Goal: Transaction & Acquisition: Book appointment/travel/reservation

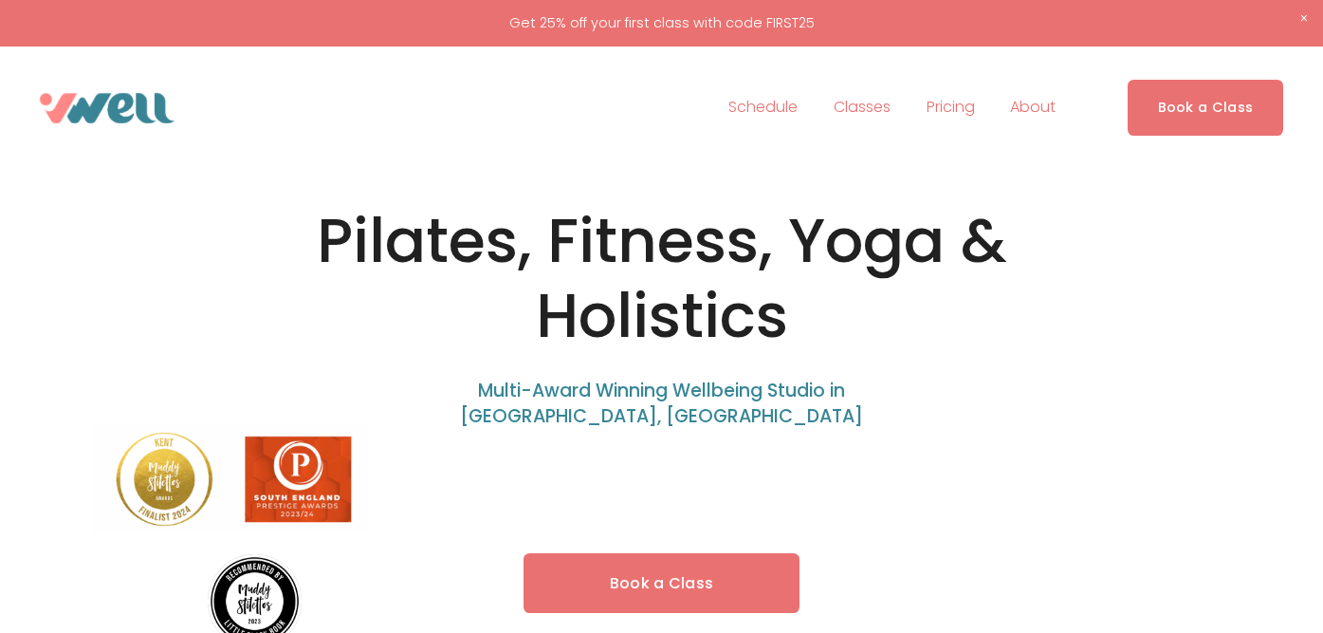
click at [584, 583] on link "Book a Class" at bounding box center [662, 583] width 277 height 60
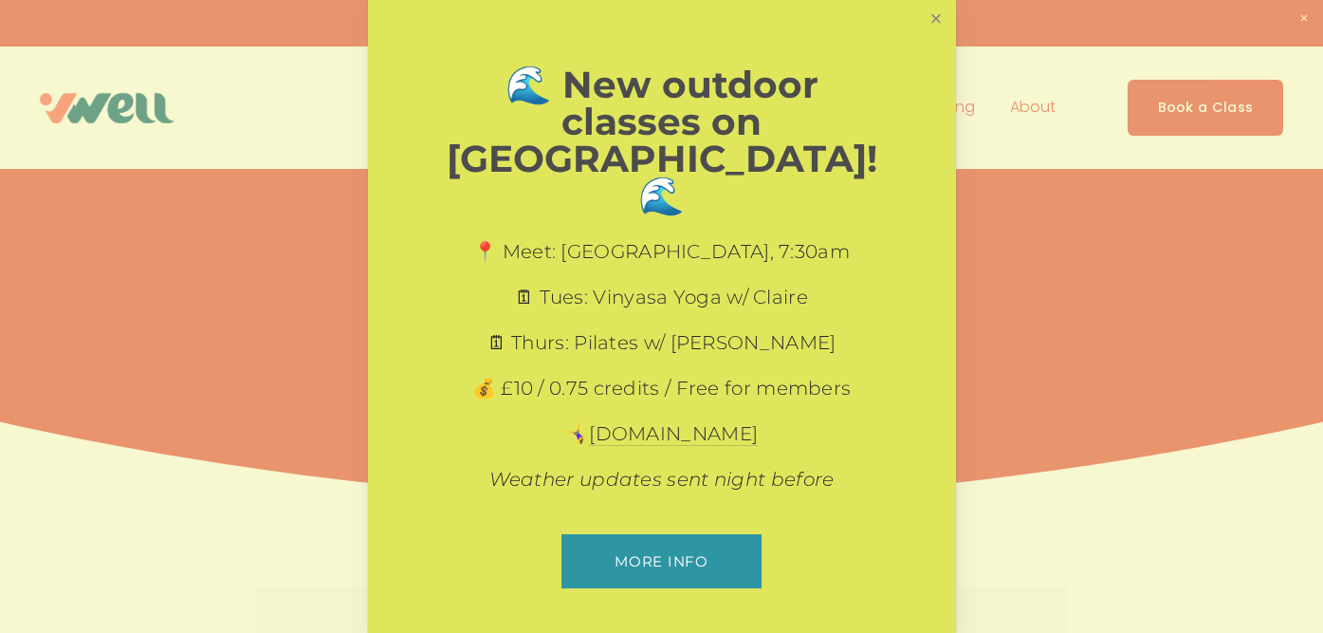
click at [932, 36] on link "Close" at bounding box center [935, 19] width 33 height 33
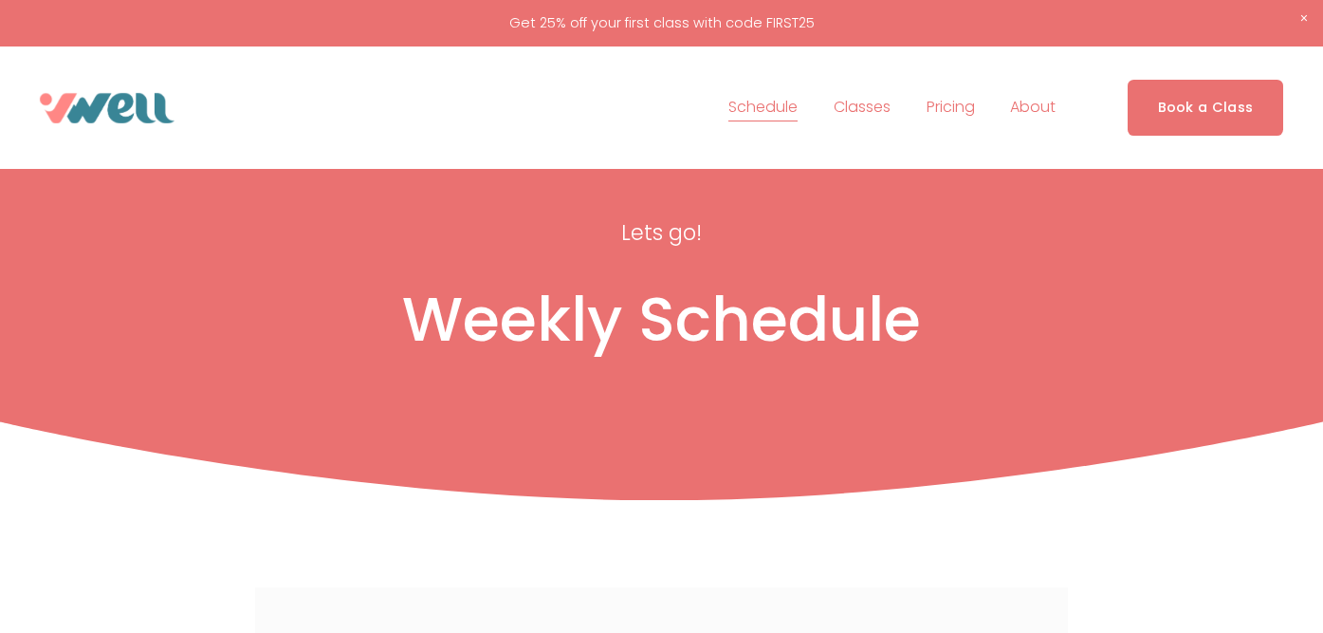
click at [1180, 120] on link "Book a Class" at bounding box center [1206, 108] width 157 height 56
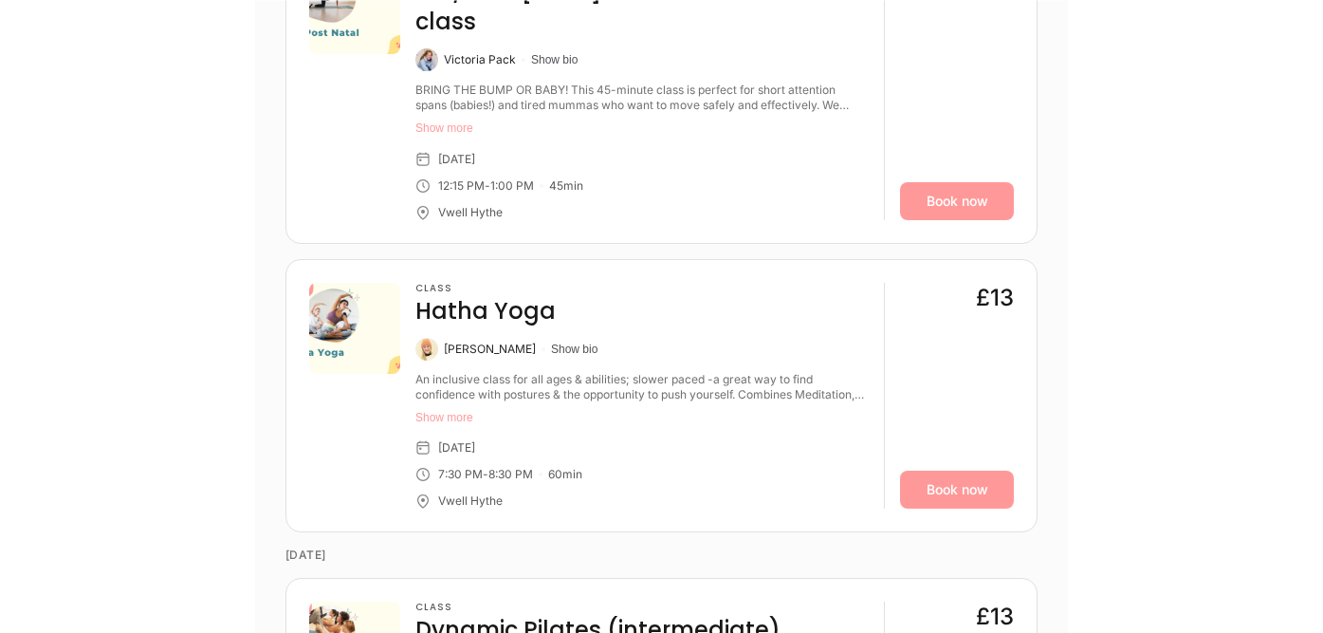
scroll to position [904, 0]
click at [952, 471] on link "Book now" at bounding box center [957, 490] width 114 height 38
